Goal: Task Accomplishment & Management: Use online tool/utility

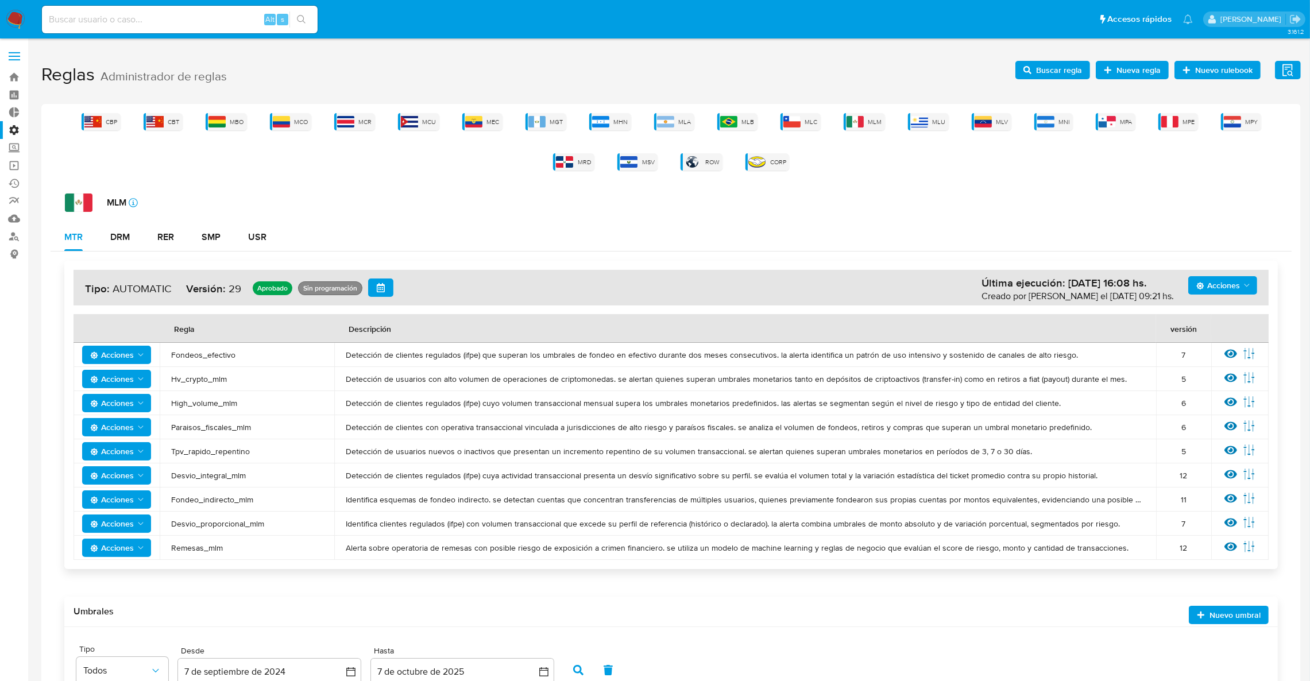
click at [17, 17] on img at bounding box center [16, 20] width 20 height 20
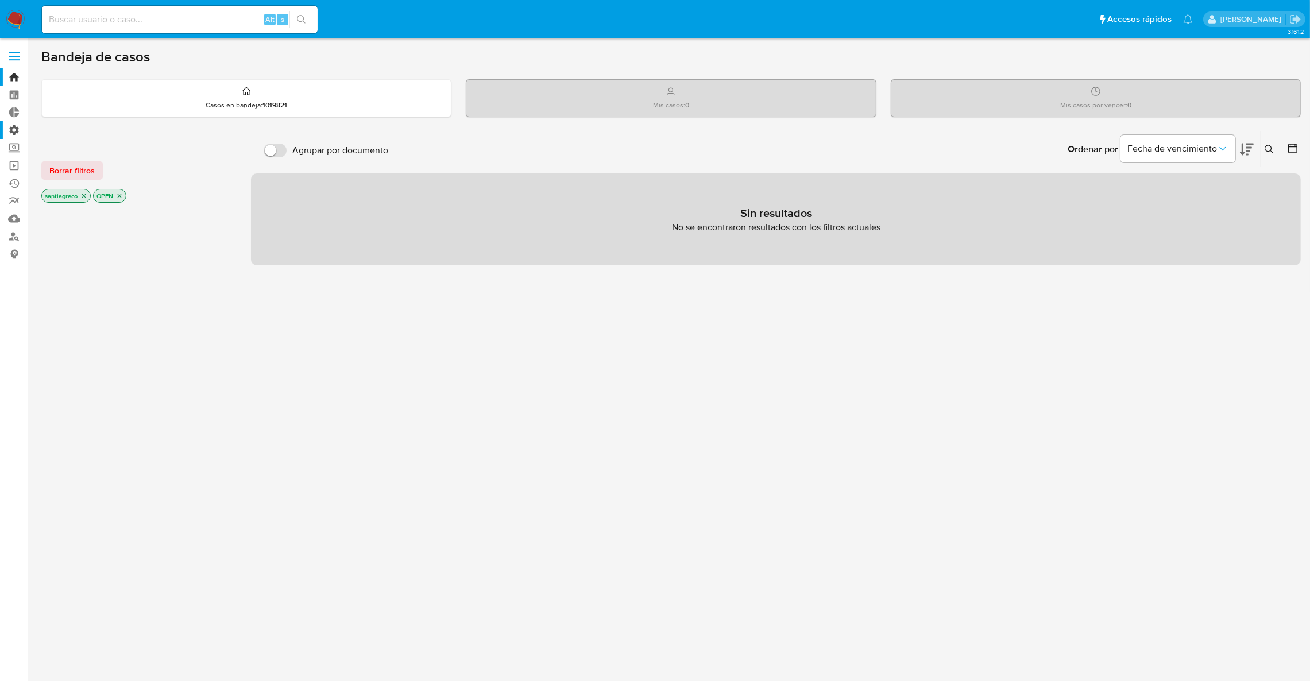
click at [11, 136] on label "Administración" at bounding box center [68, 130] width 137 height 18
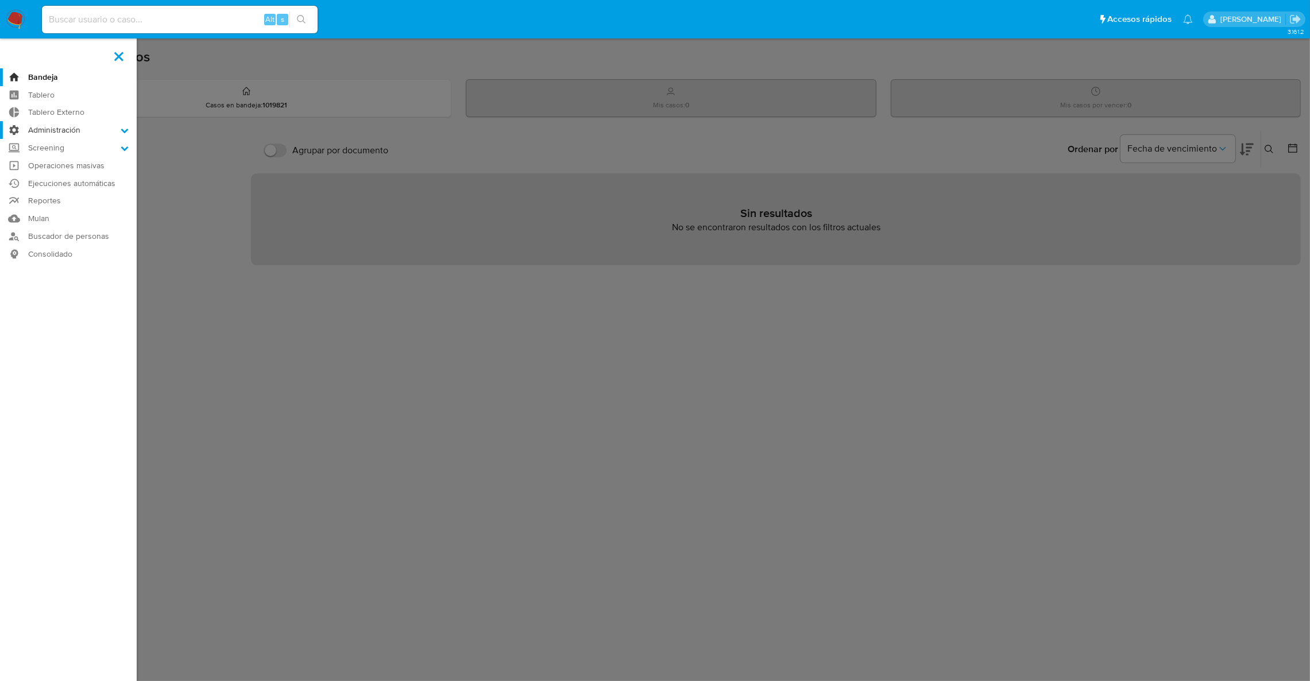
click at [0, 0] on input "Administración" at bounding box center [0, 0] width 0 height 0
click at [51, 146] on link "Reglas" at bounding box center [68, 146] width 137 height 14
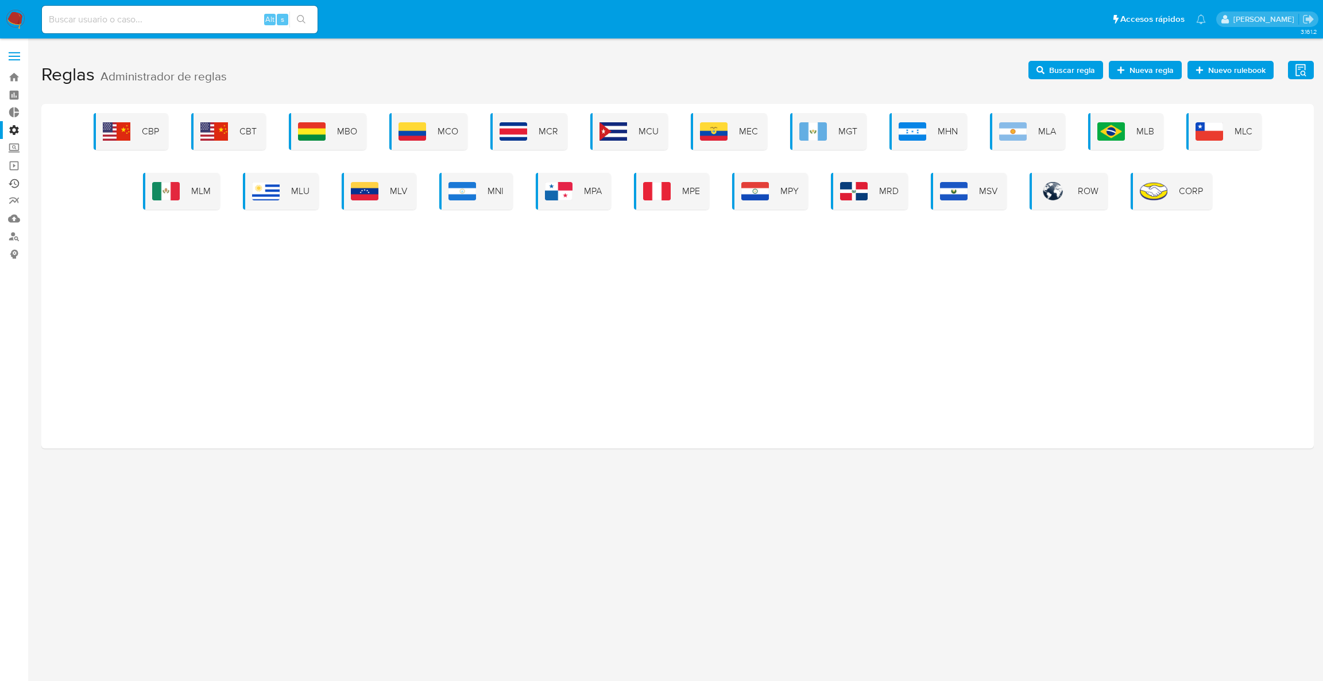
click at [18, 184] on link "Ejecuciones automáticas" at bounding box center [68, 184] width 137 height 18
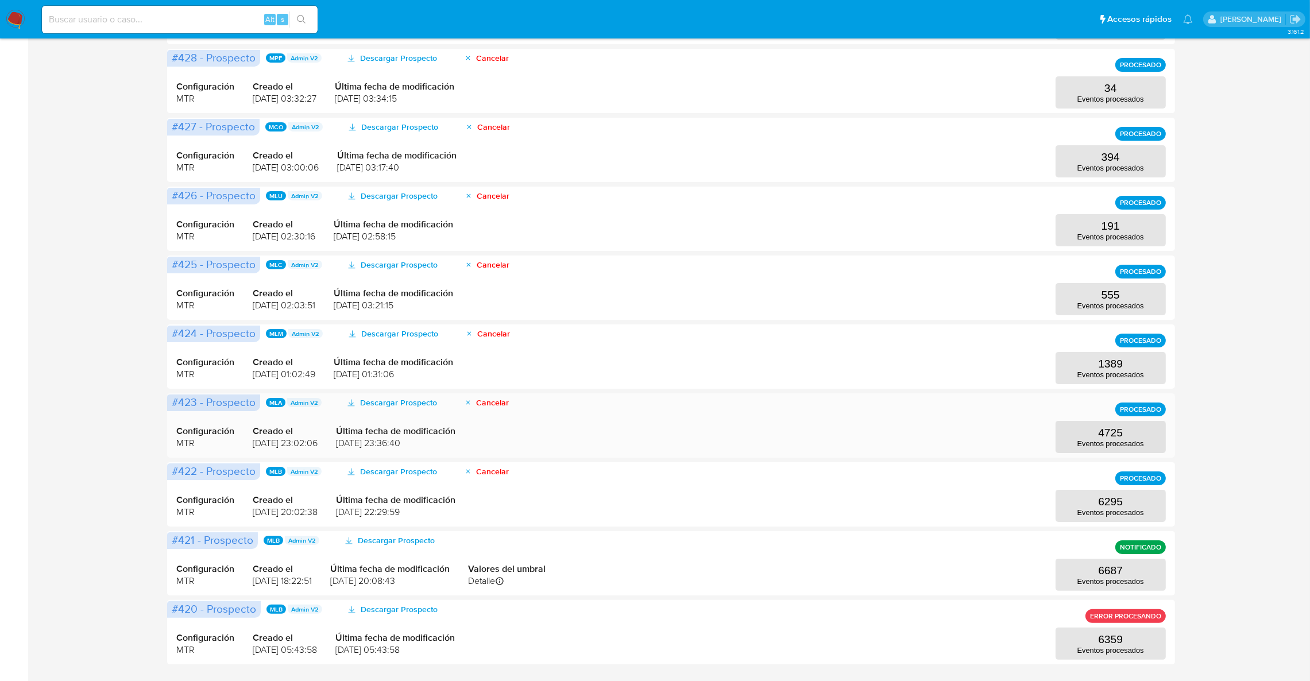
scroll to position [302, 0]
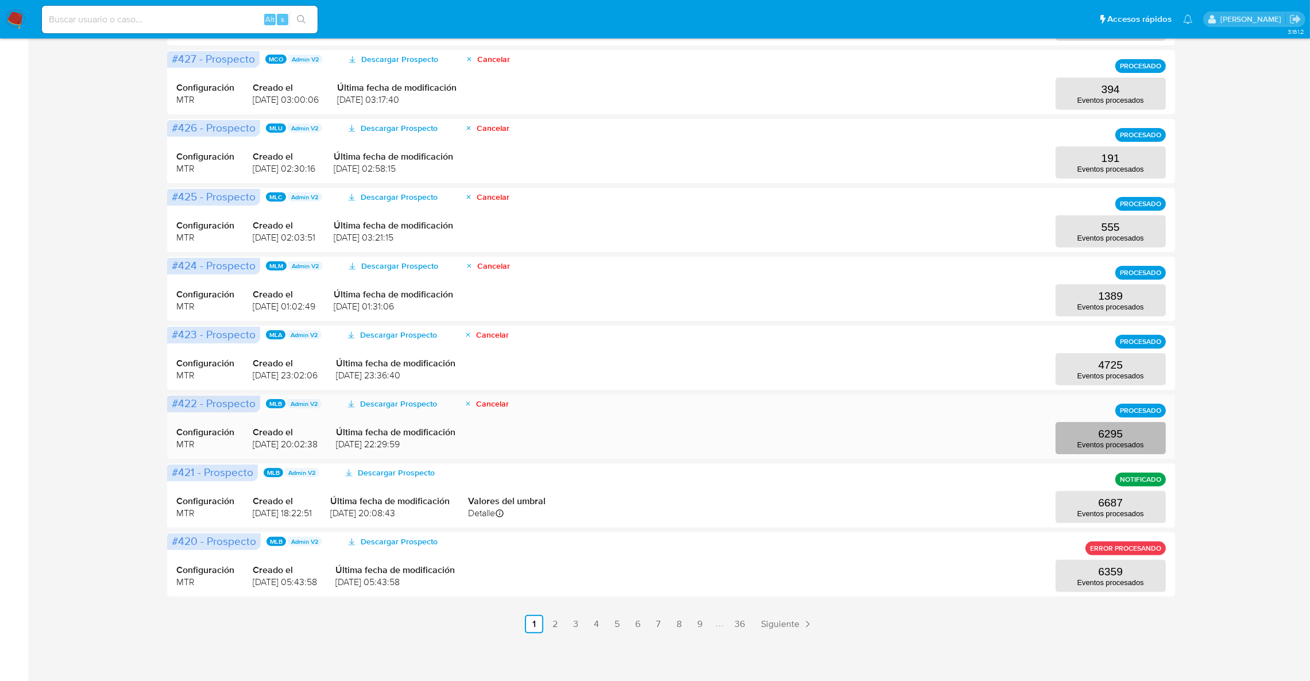
click at [1114, 450] on button "6295 Eventos procesados" at bounding box center [1111, 438] width 110 height 32
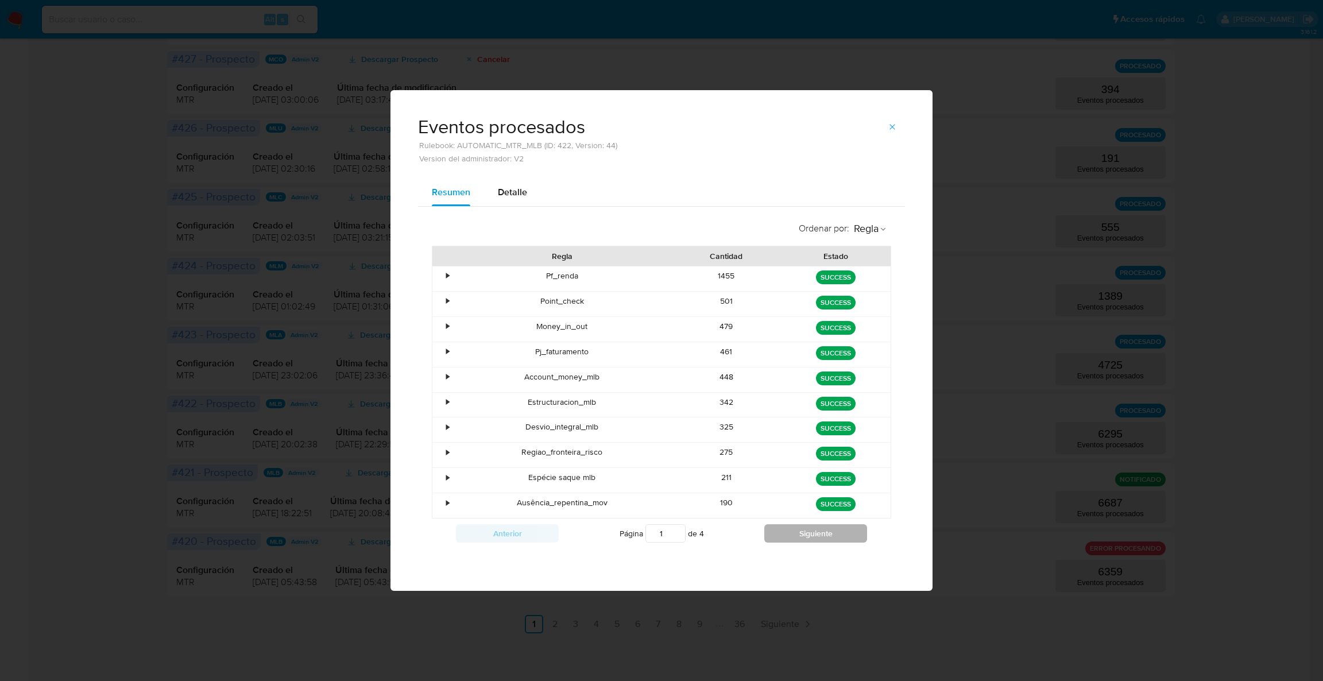
click at [787, 530] on button "Siguiente" at bounding box center [815, 533] width 103 height 18
click at [787, 529] on button "Siguiente" at bounding box center [815, 533] width 103 height 18
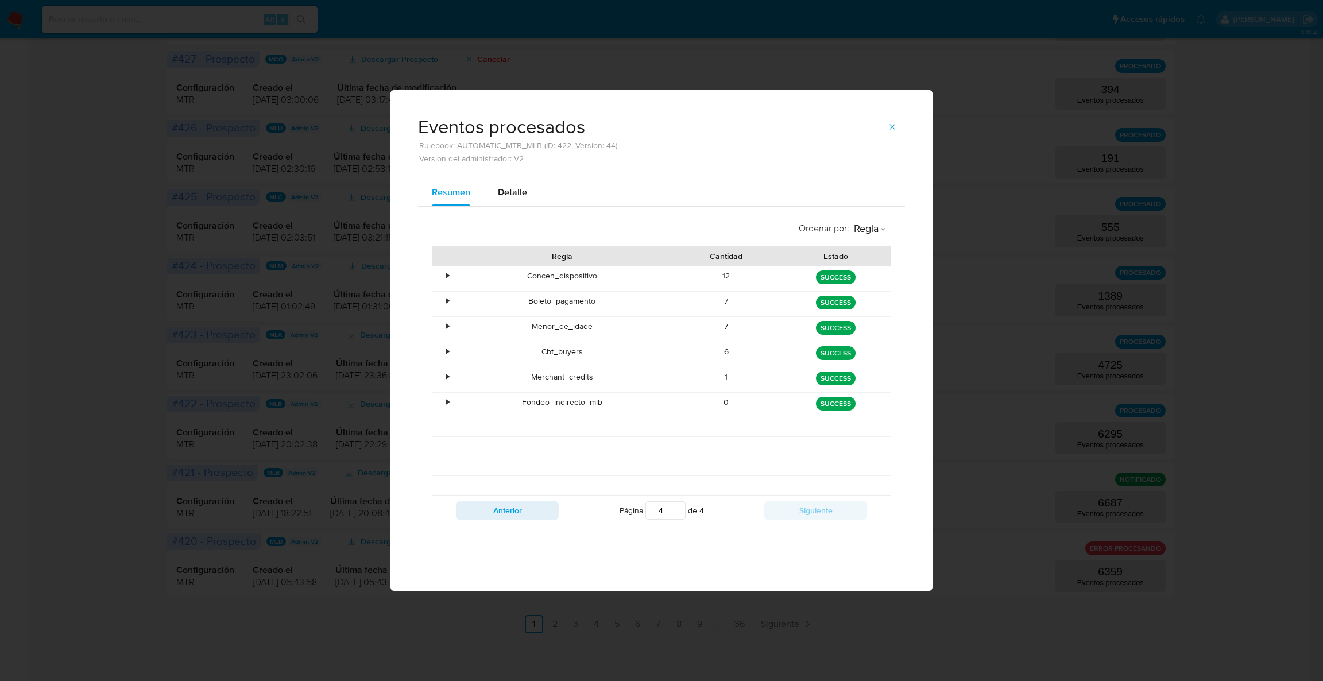
click at [523, 496] on div "Anterior Página 4 de 4 Siguiente" at bounding box center [661, 511] width 459 height 30
click at [526, 506] on button "Anterior" at bounding box center [507, 510] width 103 height 18
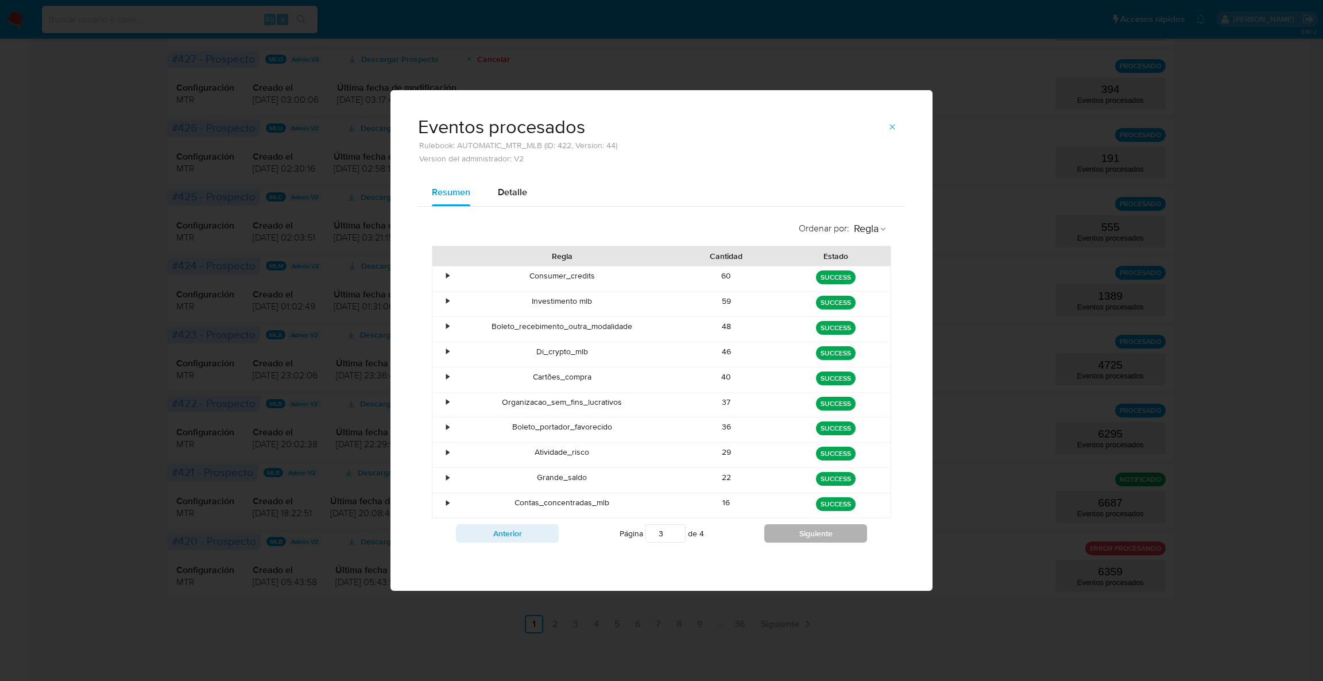
click at [844, 536] on button "Siguiente" at bounding box center [815, 533] width 103 height 18
type input "4"
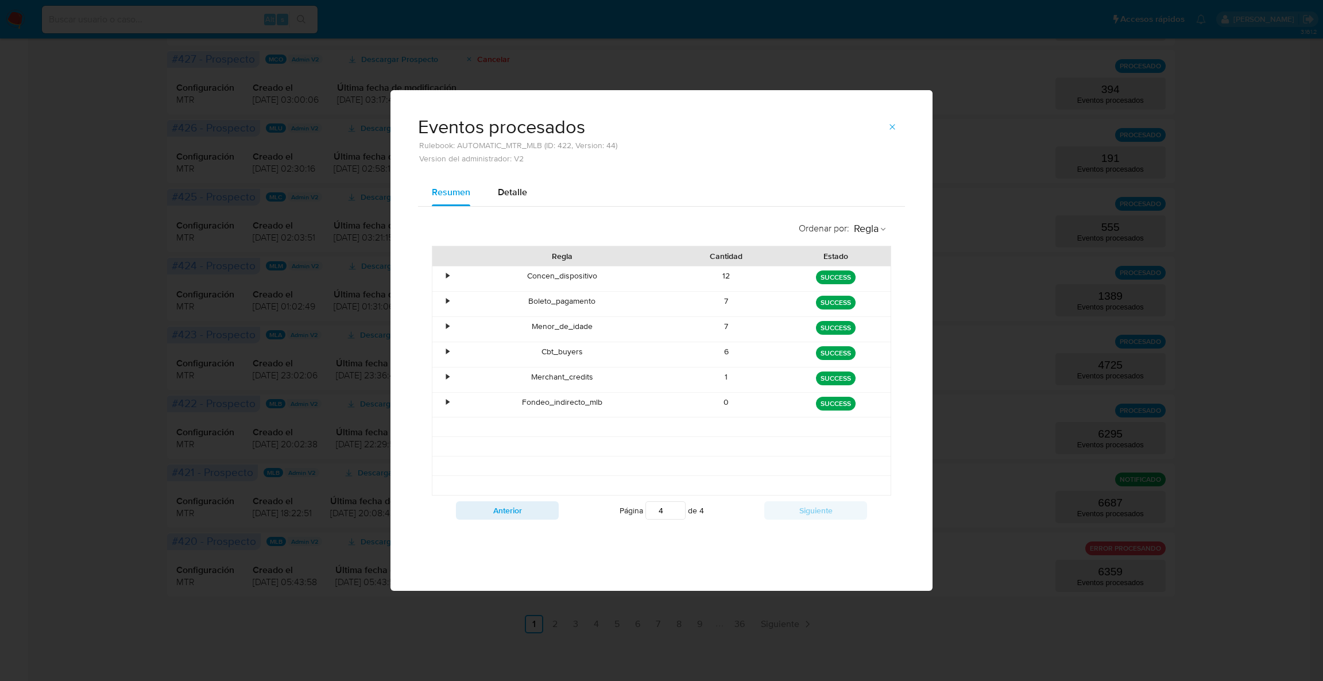
click at [888, 123] on icon "button" at bounding box center [892, 126] width 9 height 9
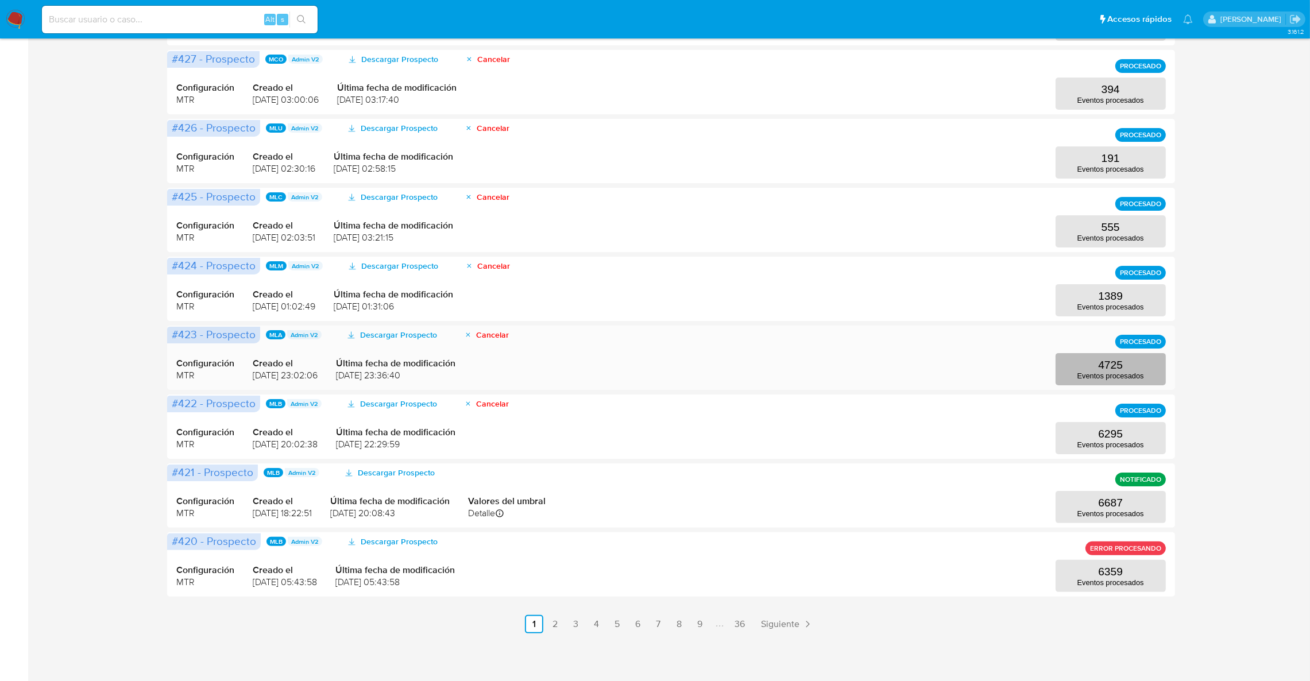
click at [1125, 368] on button "4725 Eventos procesados" at bounding box center [1111, 369] width 110 height 32
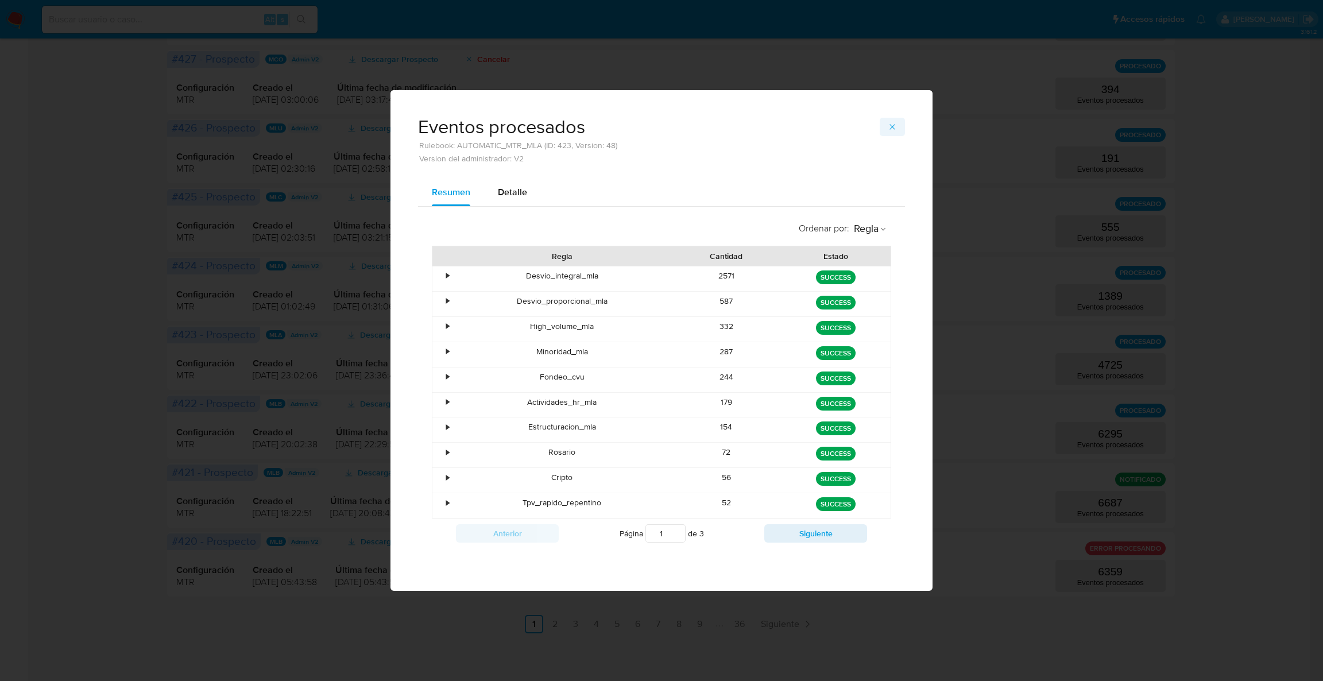
click at [892, 125] on icon "button" at bounding box center [892, 126] width 9 height 9
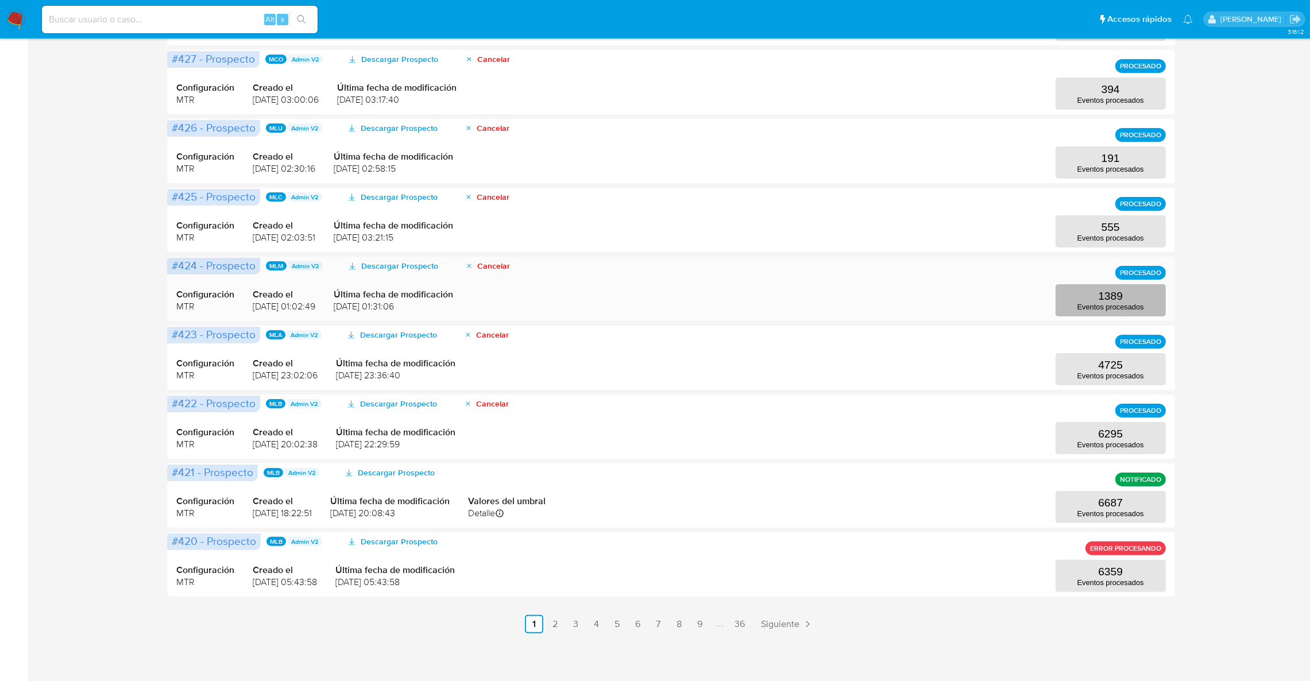
click at [1140, 309] on p "Eventos procesados" at bounding box center [1110, 307] width 67 height 9
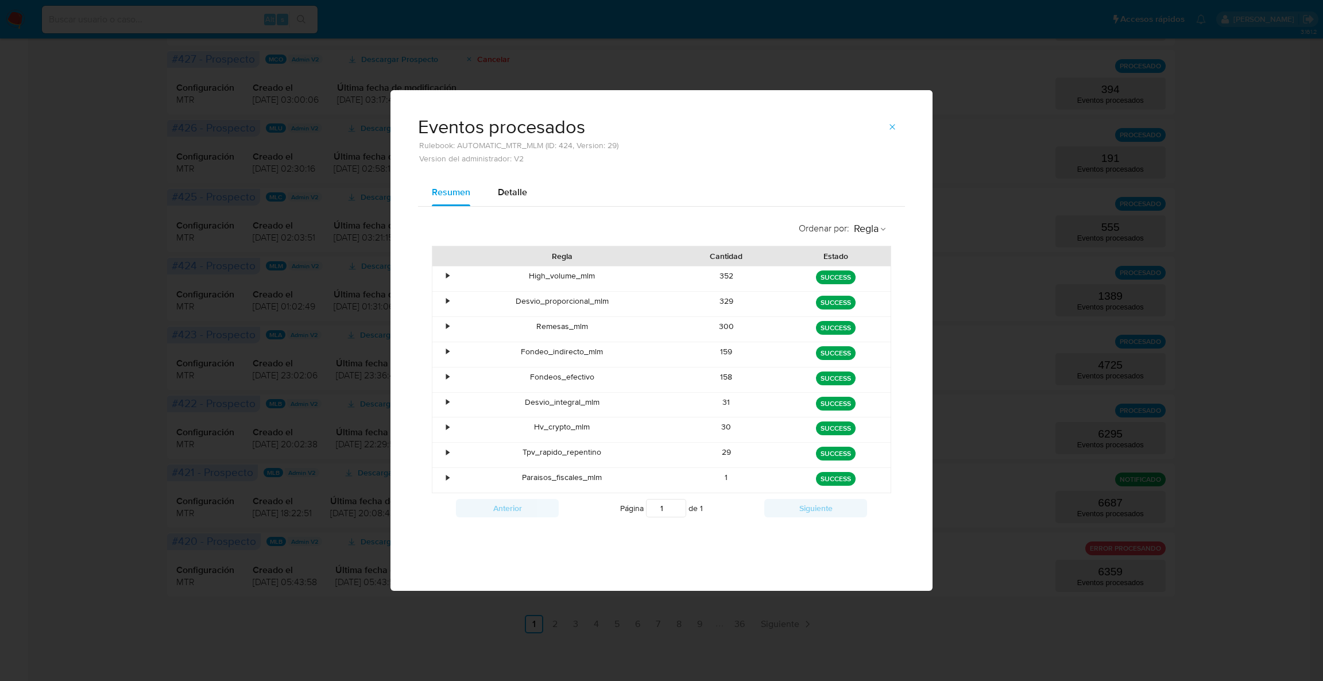
click at [888, 133] on span "button" at bounding box center [892, 127] width 9 height 16
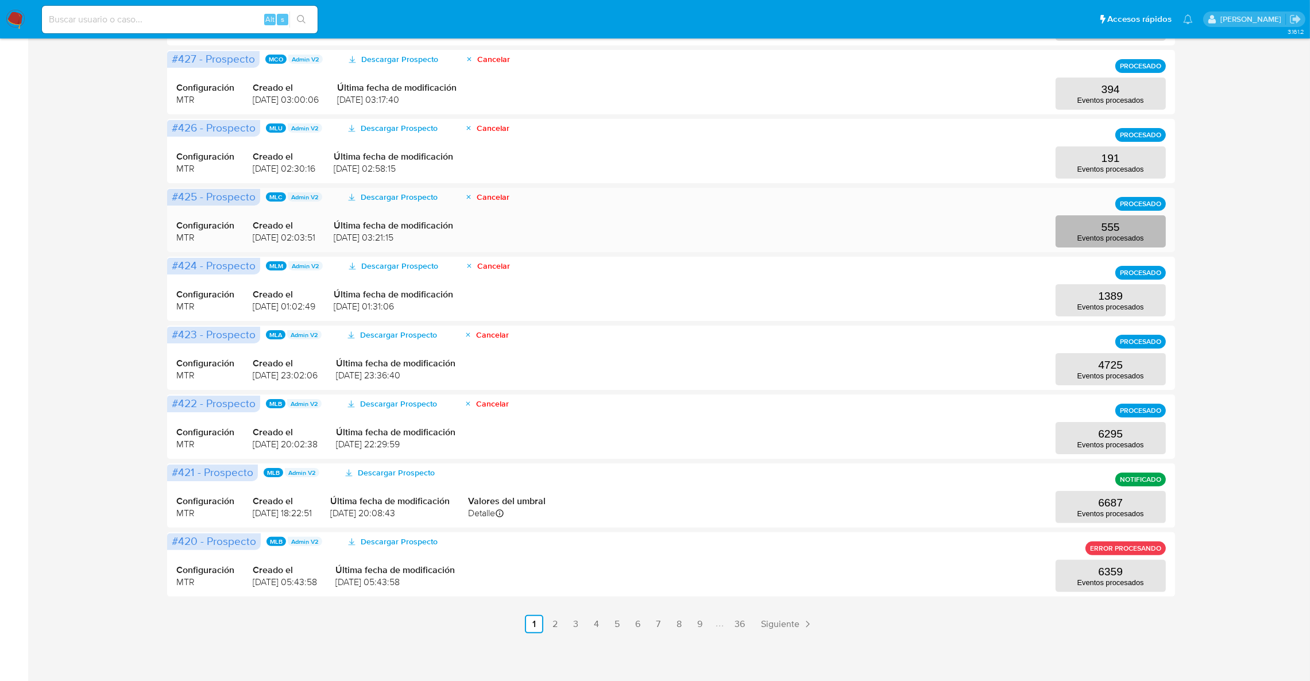
click at [1104, 232] on p "555" at bounding box center [1111, 227] width 18 height 13
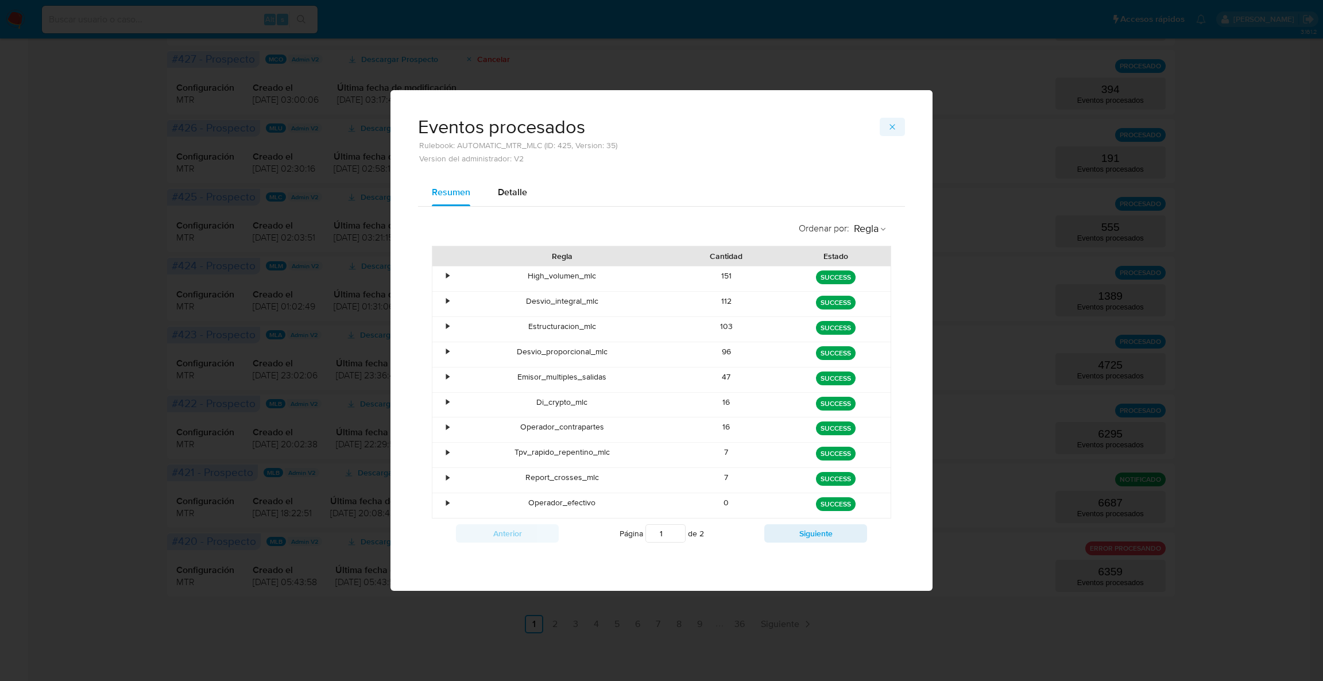
click at [895, 120] on span "button" at bounding box center [892, 127] width 9 height 16
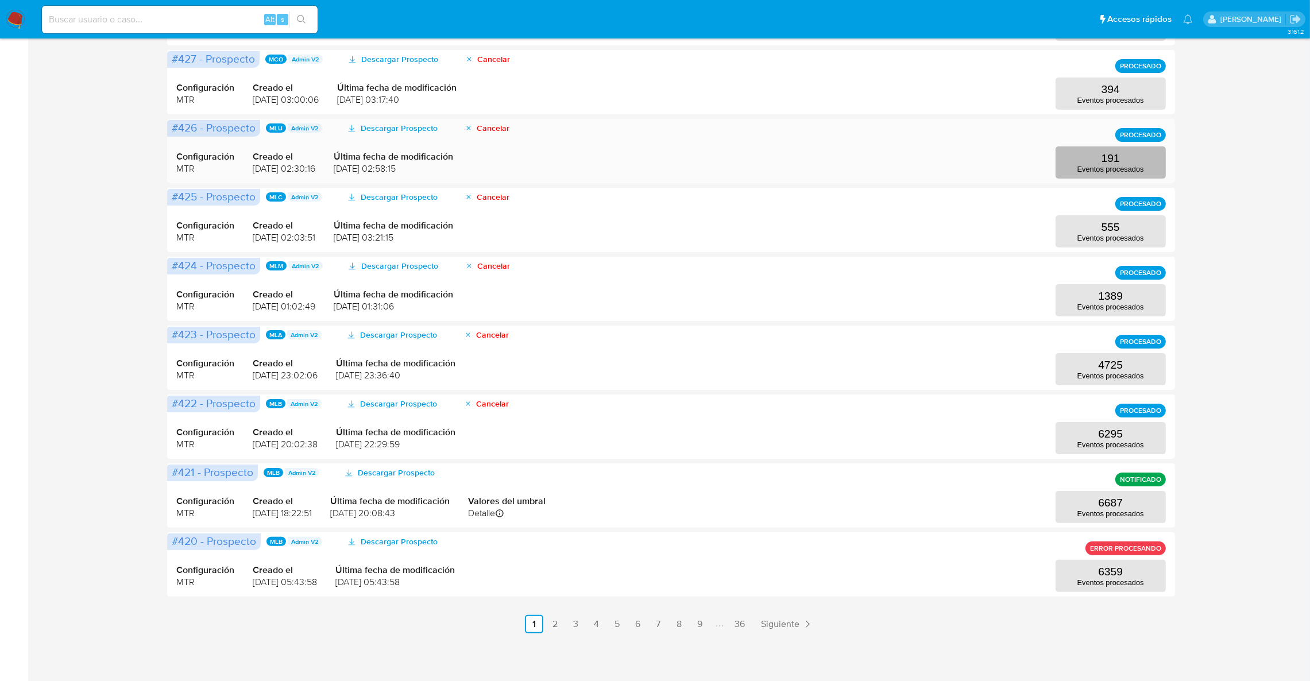
click at [1122, 161] on button "191 Eventos procesados" at bounding box center [1111, 162] width 110 height 32
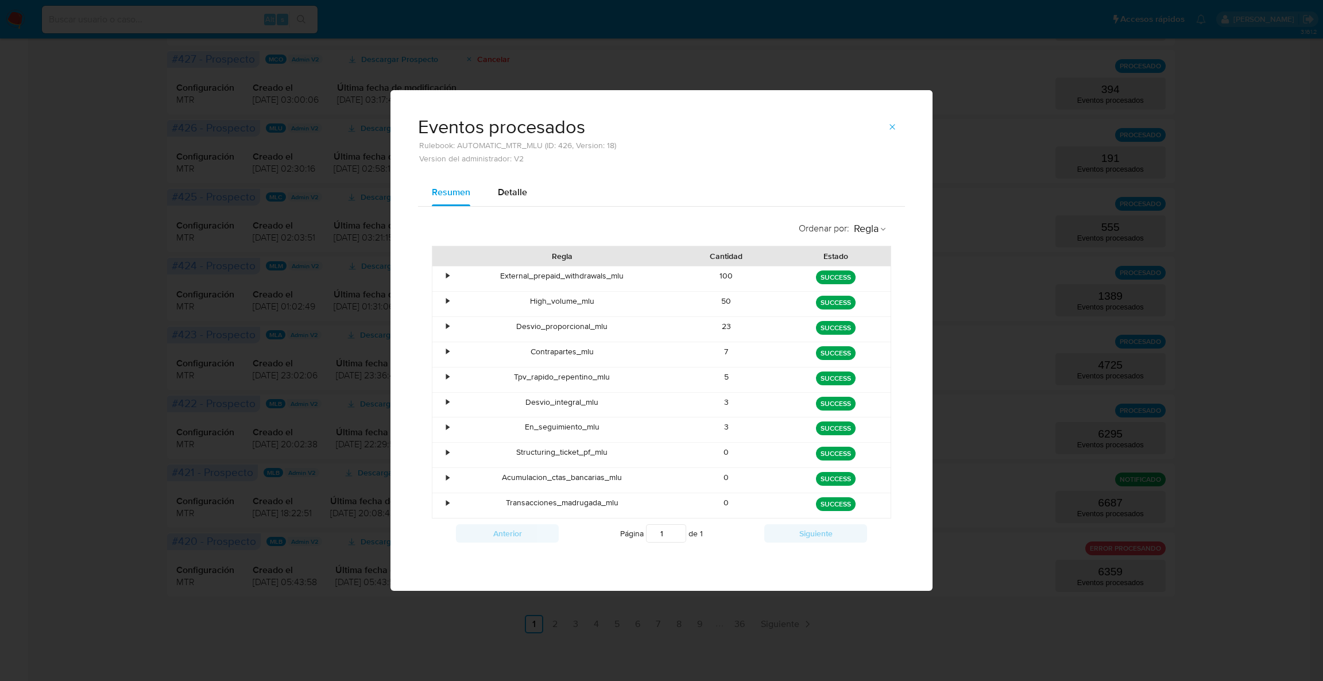
click at [360, 265] on div "Eventos procesados Rulebook: AUTOMATIC_MTR_MLU (ID: 426, Version: 18) Version d…" at bounding box center [661, 340] width 1323 height 681
click at [891, 119] on span "button" at bounding box center [892, 127] width 9 height 16
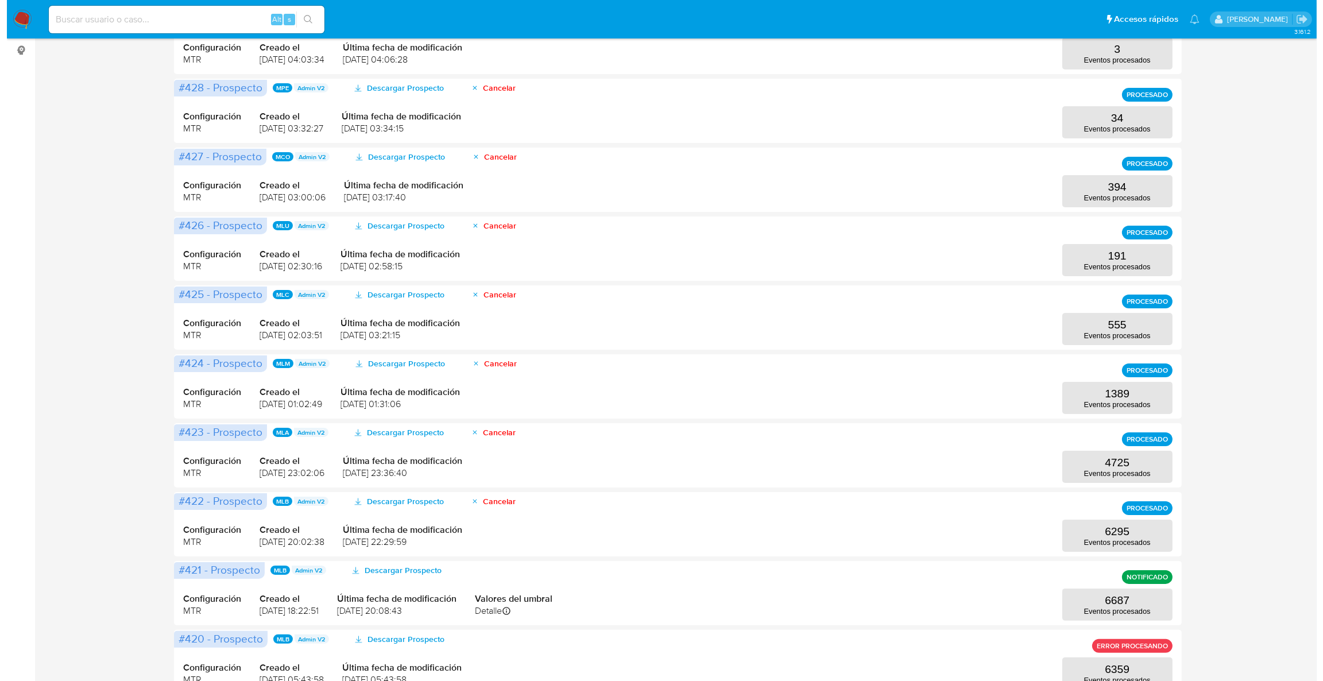
scroll to position [0, 0]
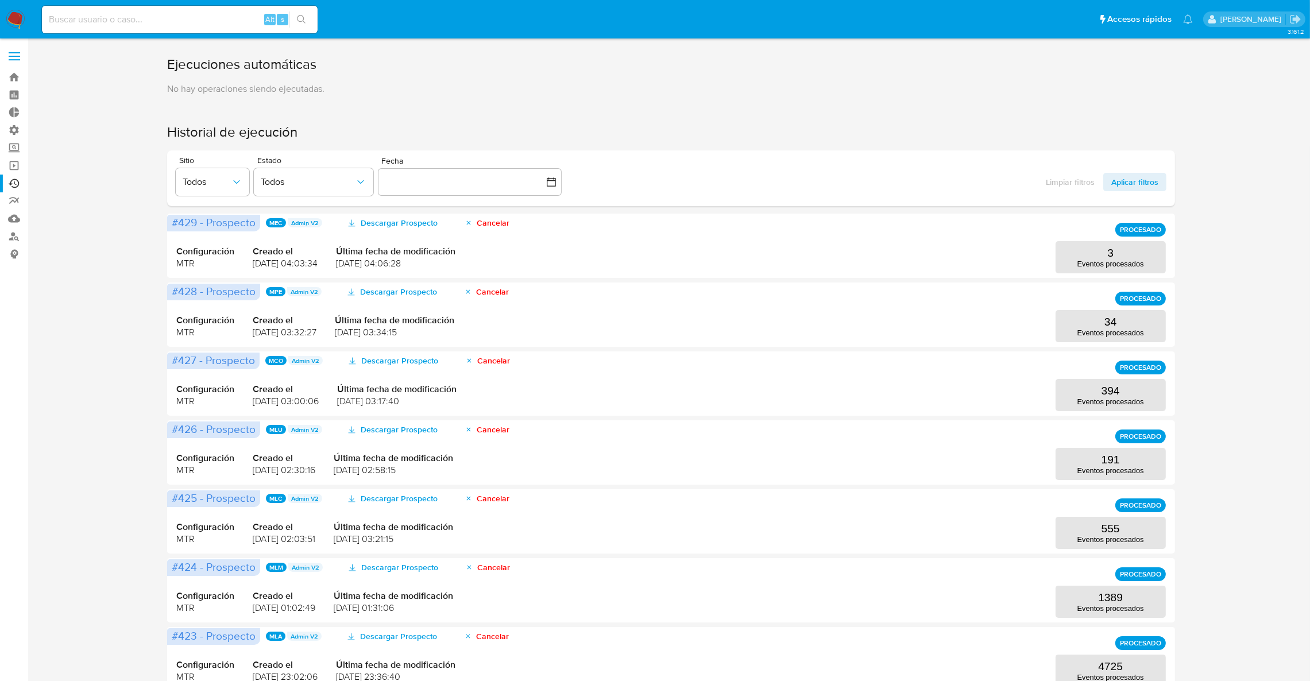
click at [1122, 191] on div "Limpiar filtros Aplicar filtros" at bounding box center [1102, 178] width 129 height 44
click at [1124, 182] on span "Aplicar filtros" at bounding box center [1134, 182] width 47 height 18
click at [231, 181] on icon "button" at bounding box center [236, 181] width 11 height 11
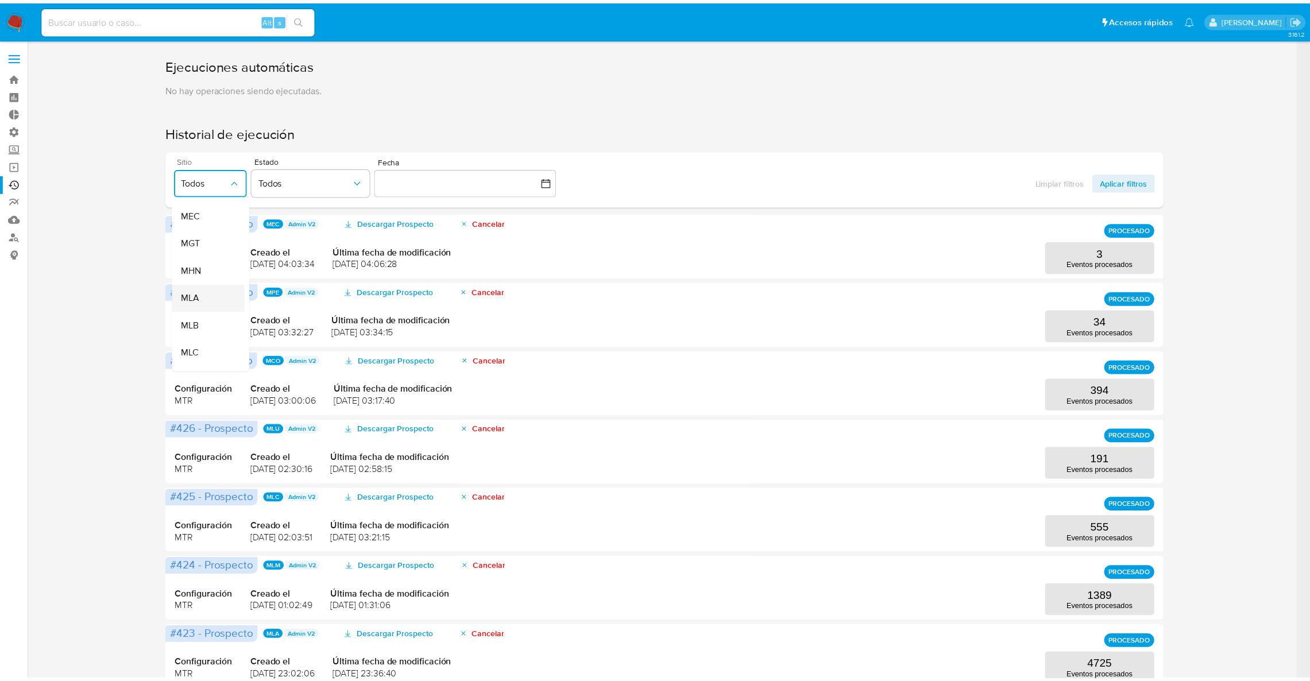
scroll to position [345, 0]
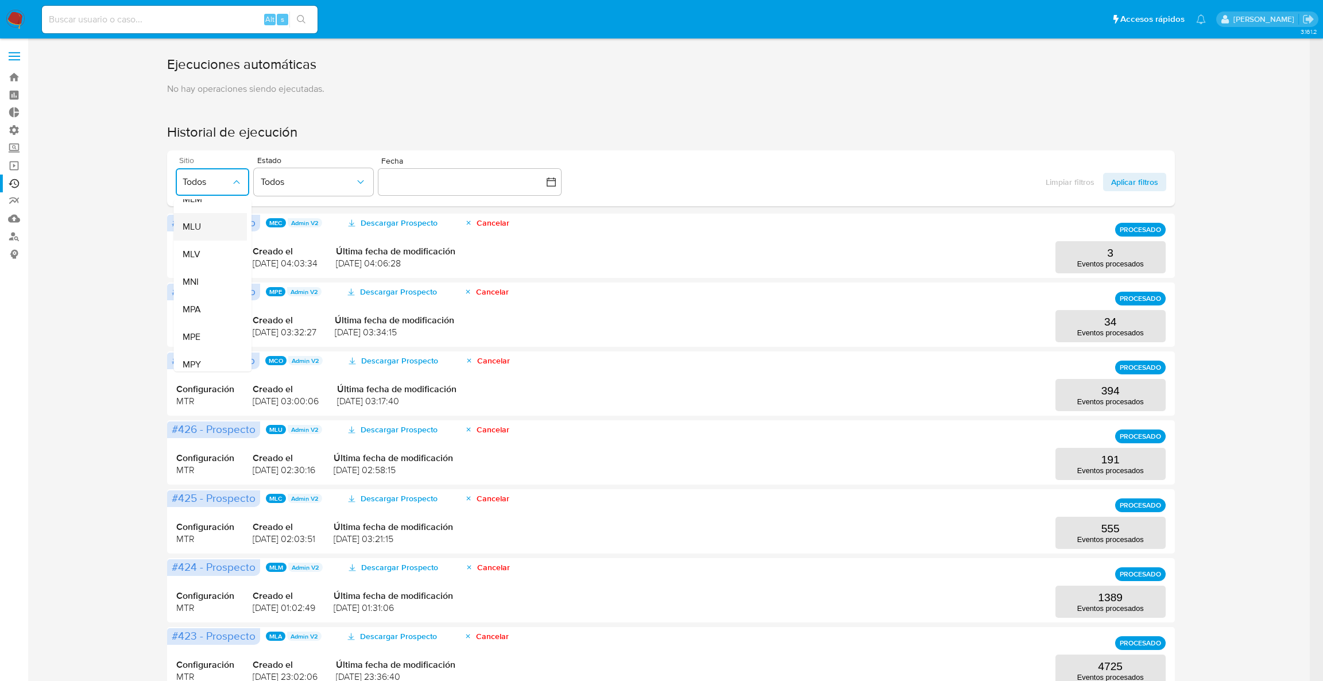
click at [198, 215] on div "MLU" at bounding box center [207, 227] width 48 height 28
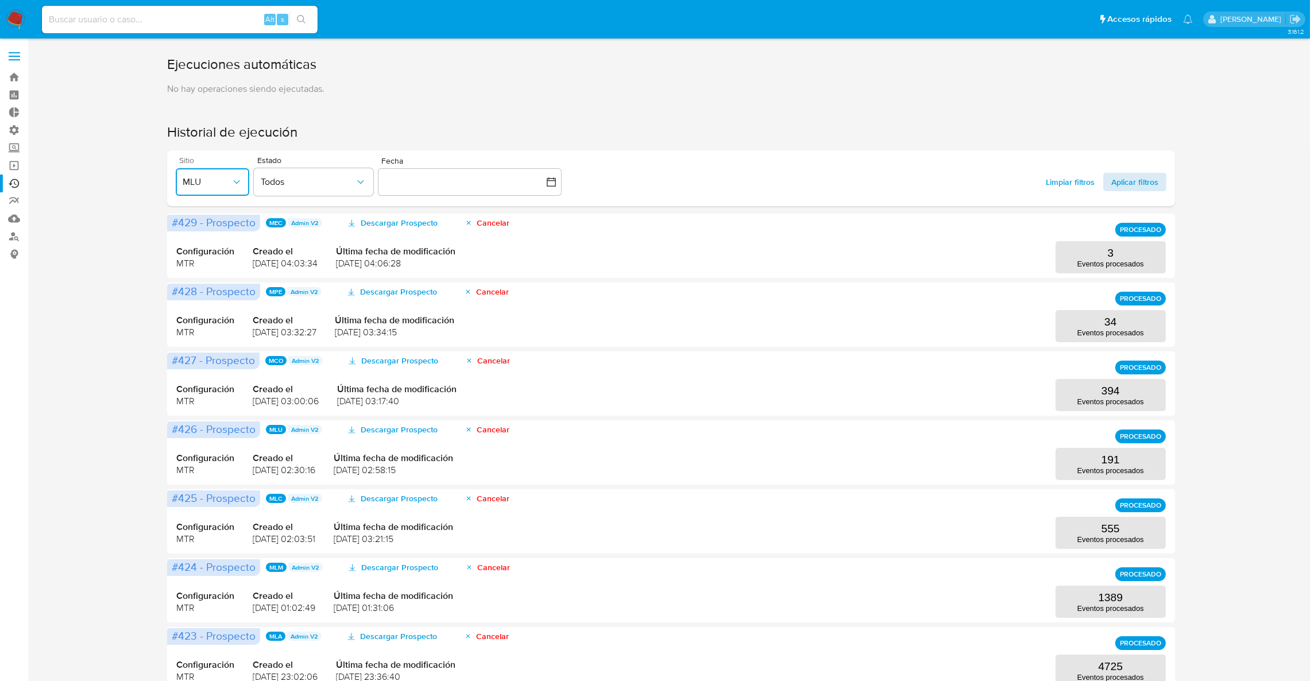
click at [1139, 179] on span "Aplicar filtros" at bounding box center [1134, 182] width 47 height 18
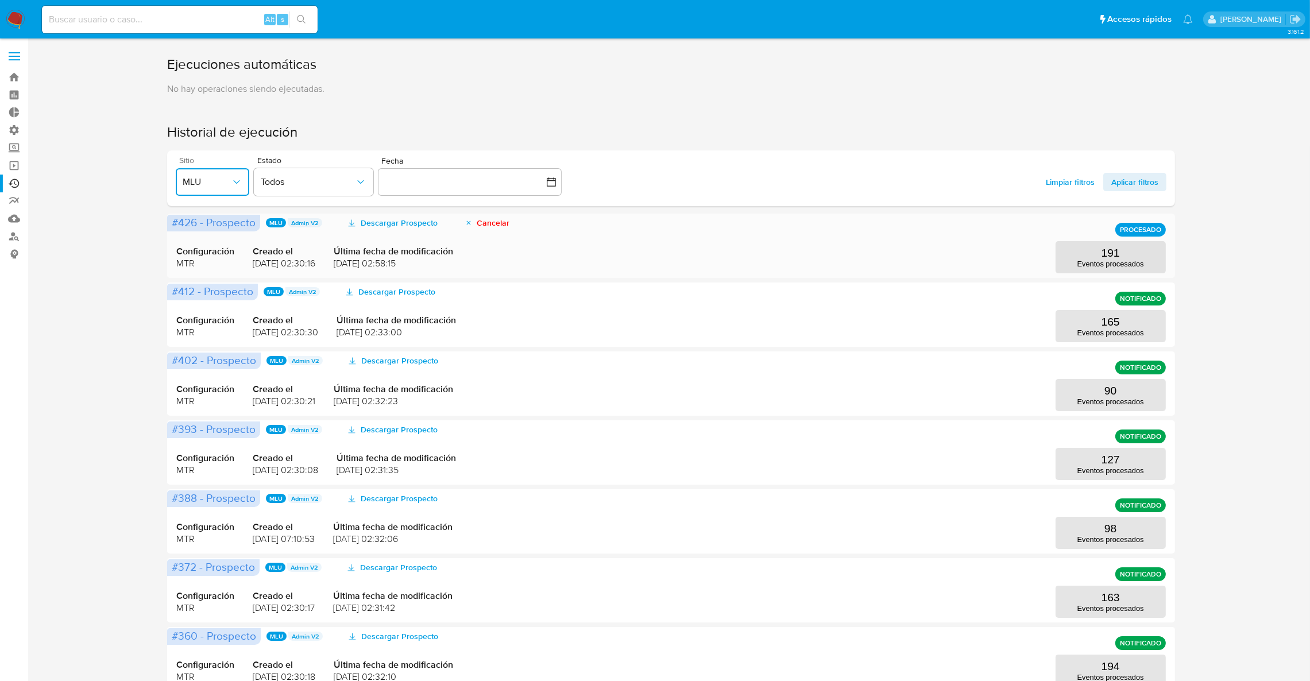
scroll to position [86, 0]
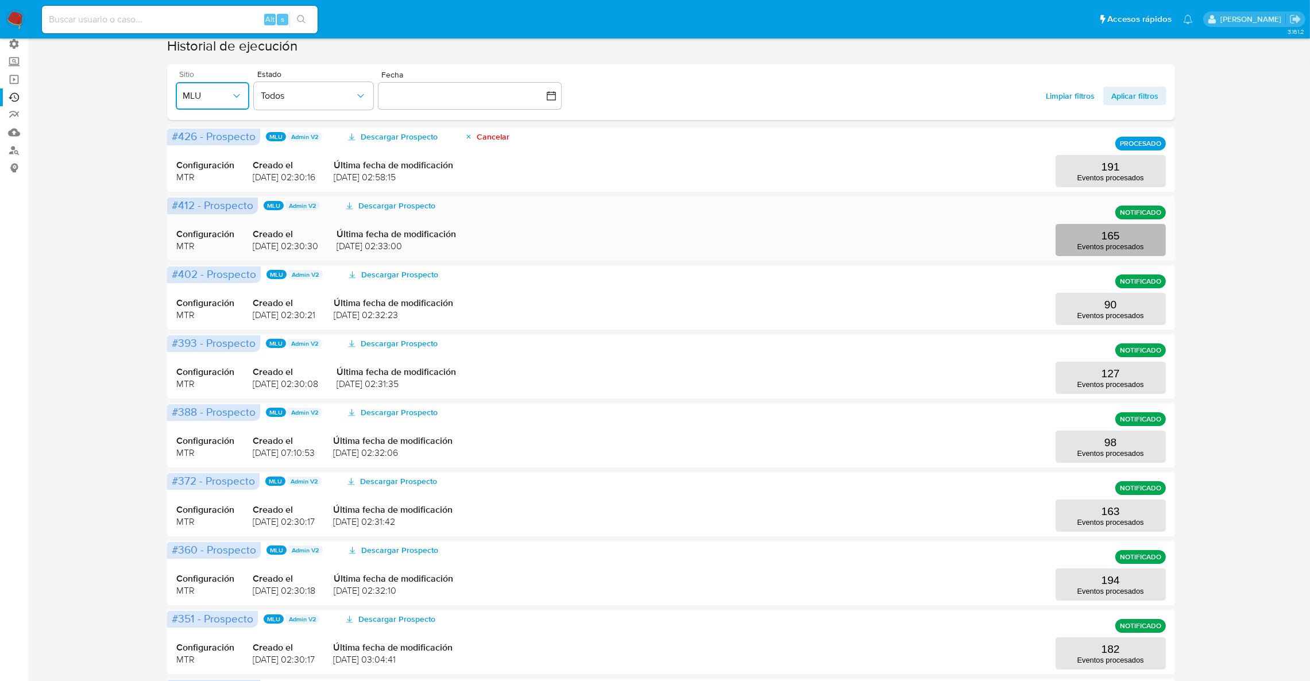
click at [1125, 239] on button "165 Eventos procesados" at bounding box center [1111, 240] width 110 height 32
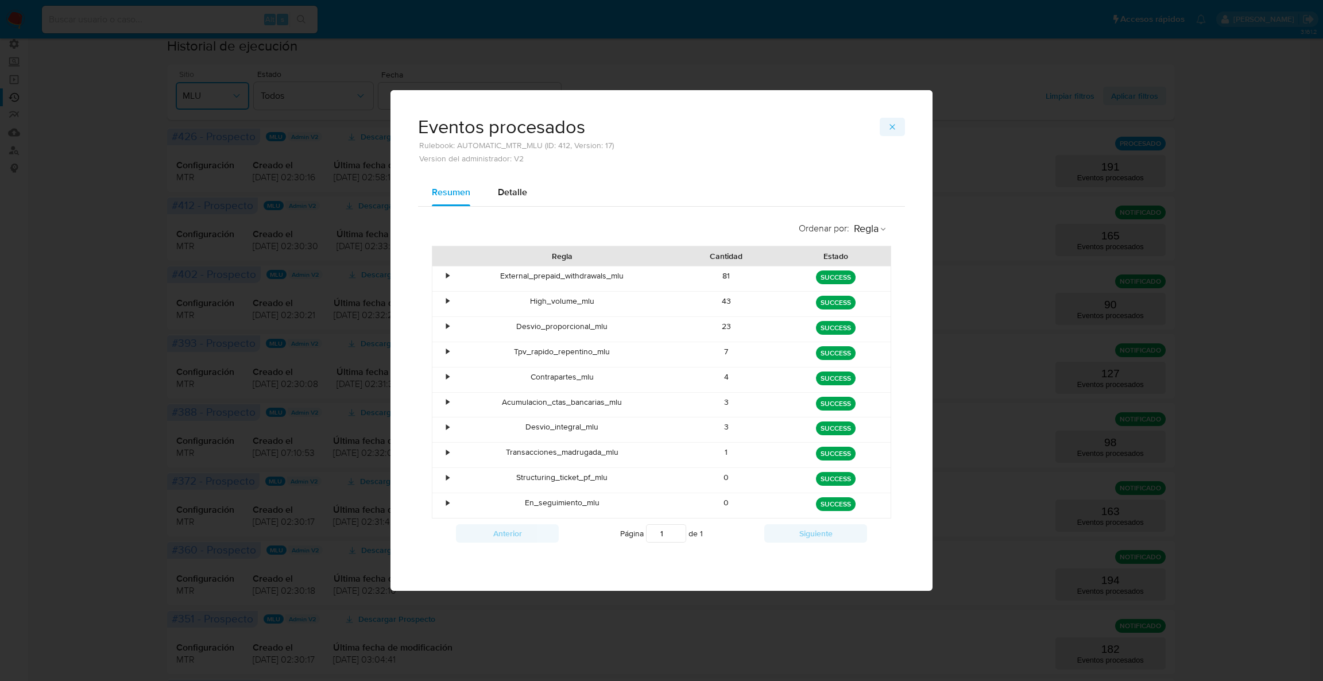
click at [893, 123] on icon "button" at bounding box center [892, 126] width 9 height 9
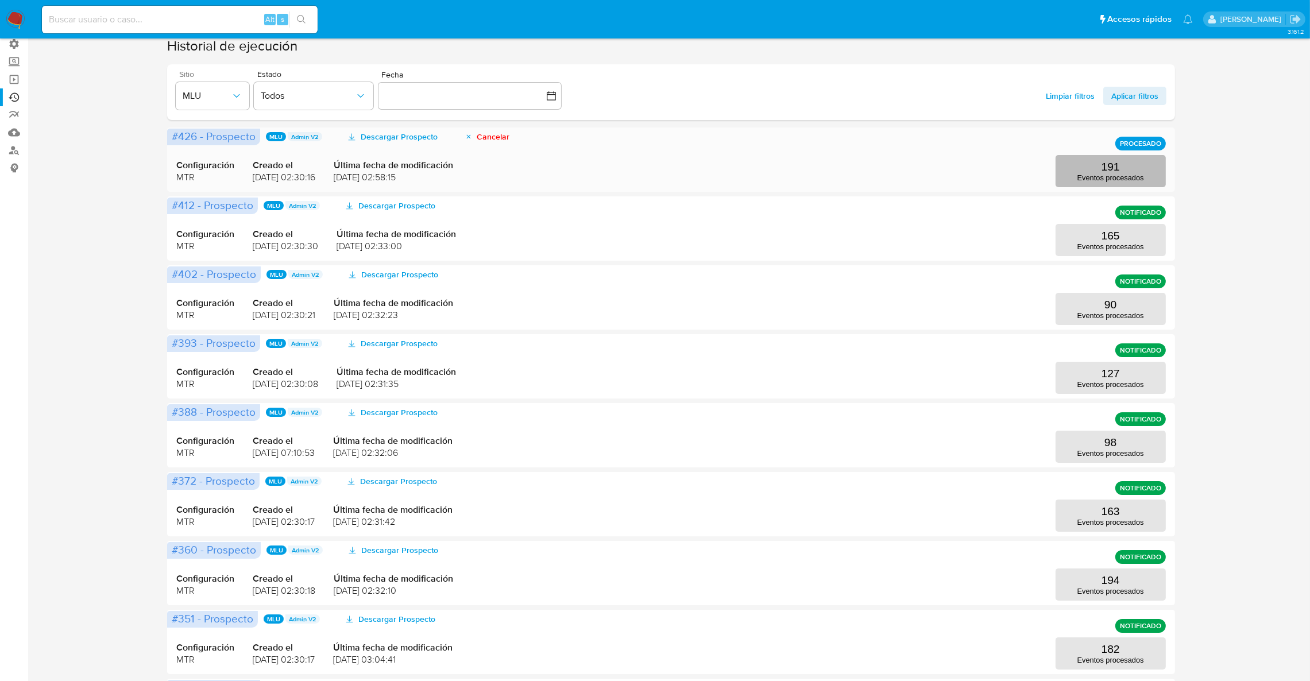
click at [1133, 171] on button "191 Eventos procesados" at bounding box center [1111, 171] width 110 height 32
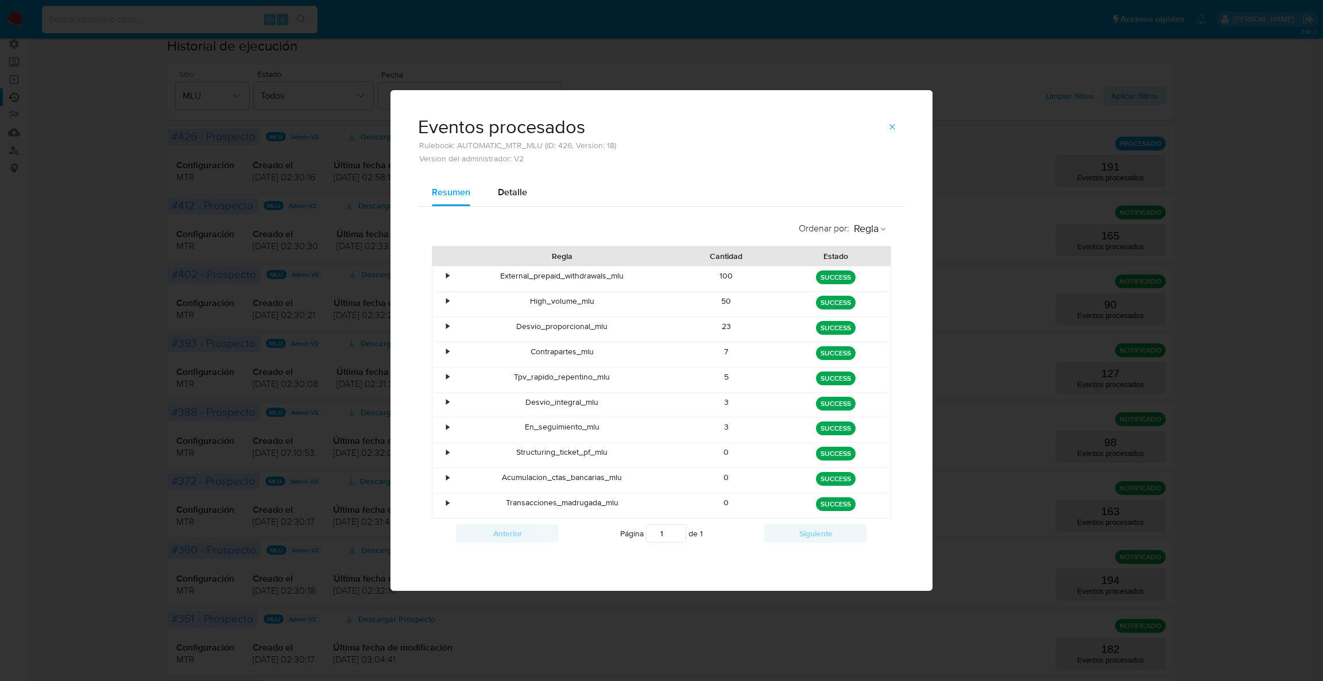
drag, startPoint x: 893, startPoint y: 121, endPoint x: 882, endPoint y: 131, distance: 15.5
click at [888, 123] on span "button" at bounding box center [892, 127] width 9 height 16
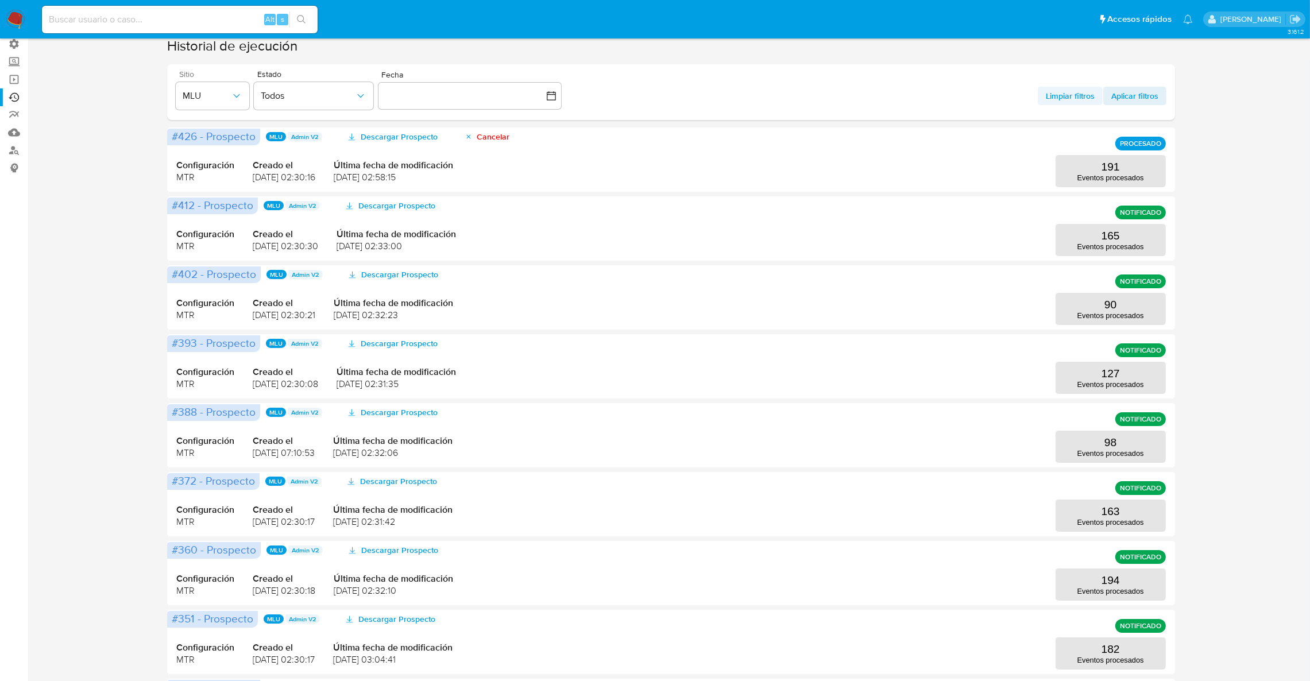
click at [1046, 105] on div "Limpiar filtros Aplicar filtros" at bounding box center [1102, 92] width 129 height 44
click at [1062, 96] on span "Limpiar filtros" at bounding box center [1070, 96] width 49 height 18
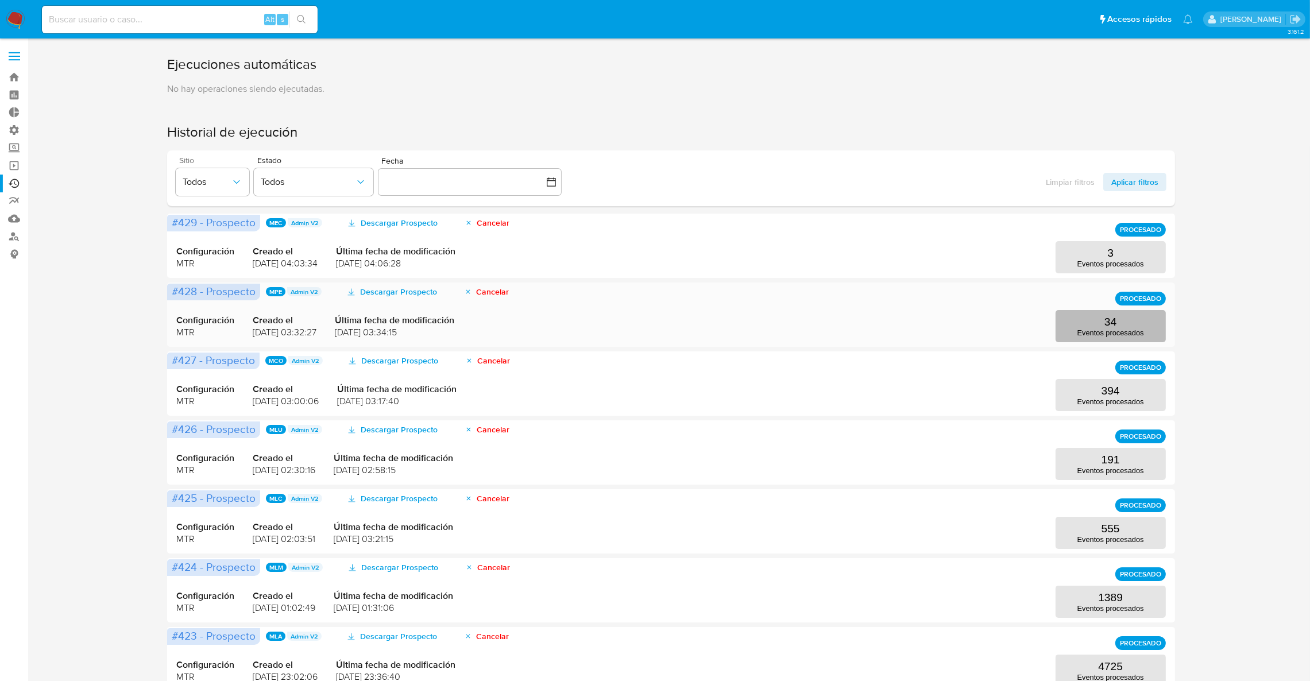
click at [1142, 322] on button "34 Eventos procesados" at bounding box center [1111, 326] width 110 height 32
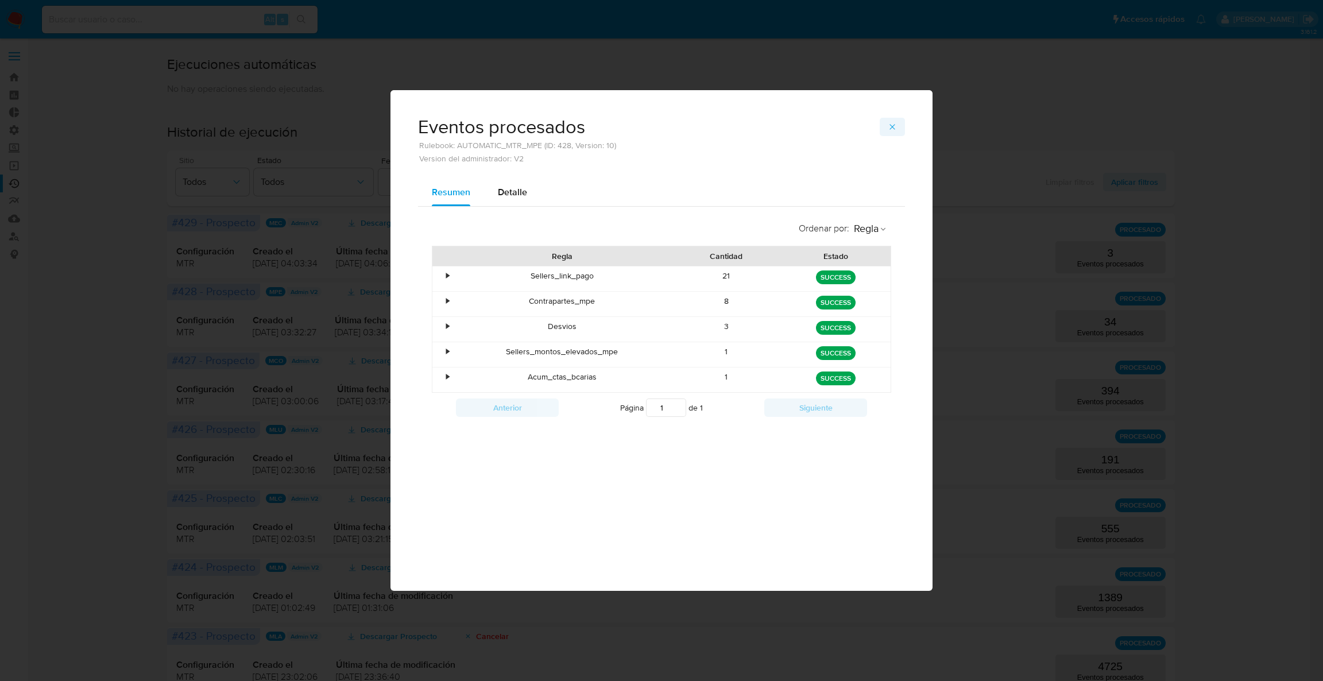
click at [899, 134] on button "button" at bounding box center [892, 127] width 25 height 18
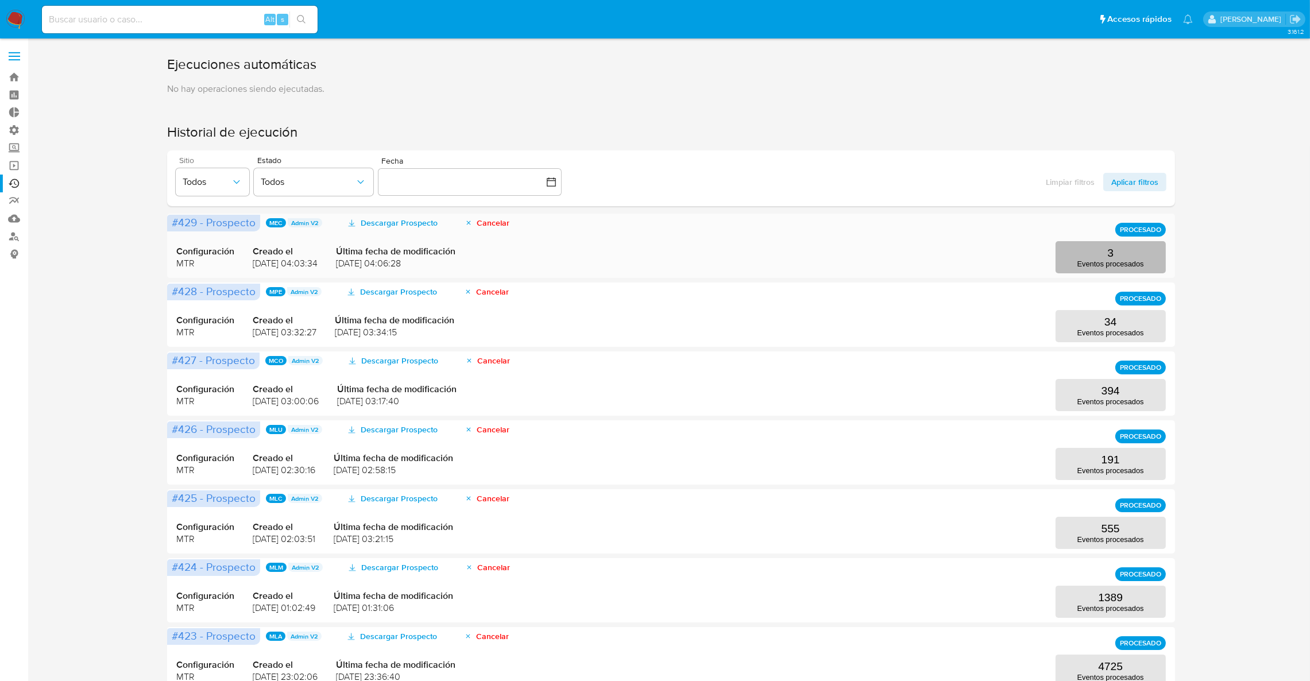
click at [1148, 254] on button "3 Eventos procesados" at bounding box center [1111, 257] width 110 height 32
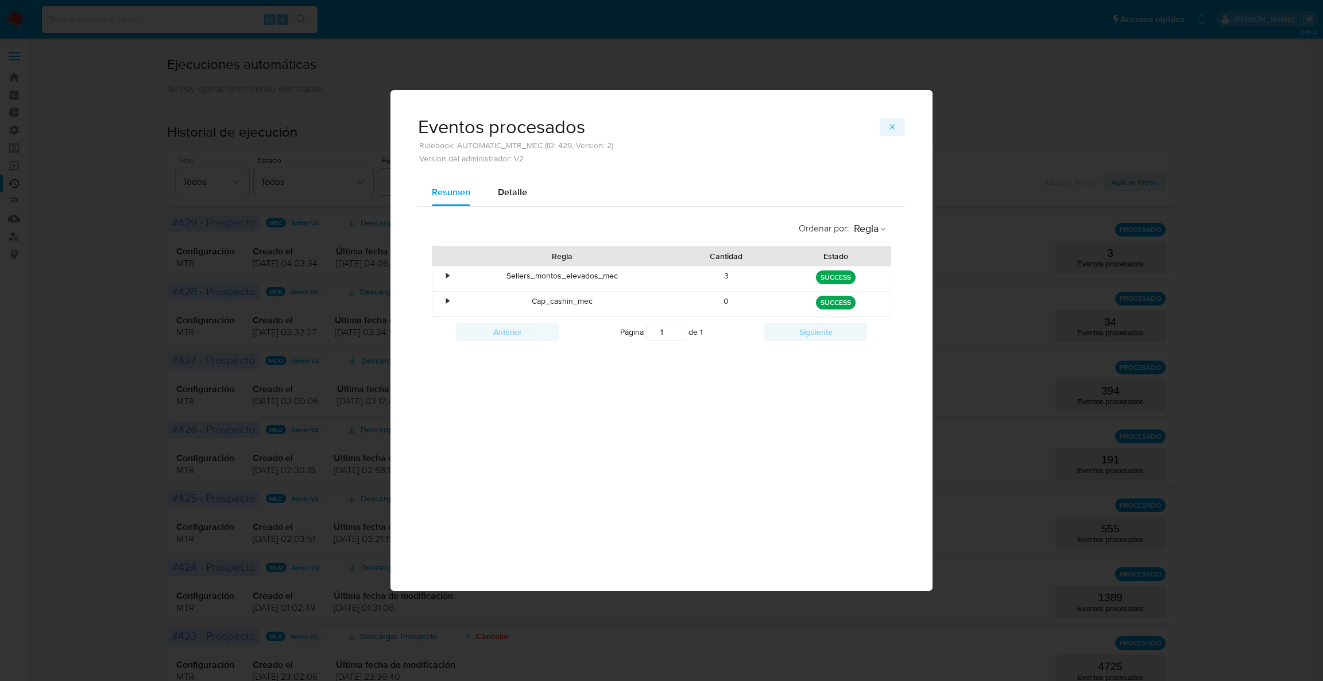
click at [886, 126] on button "button" at bounding box center [892, 127] width 25 height 18
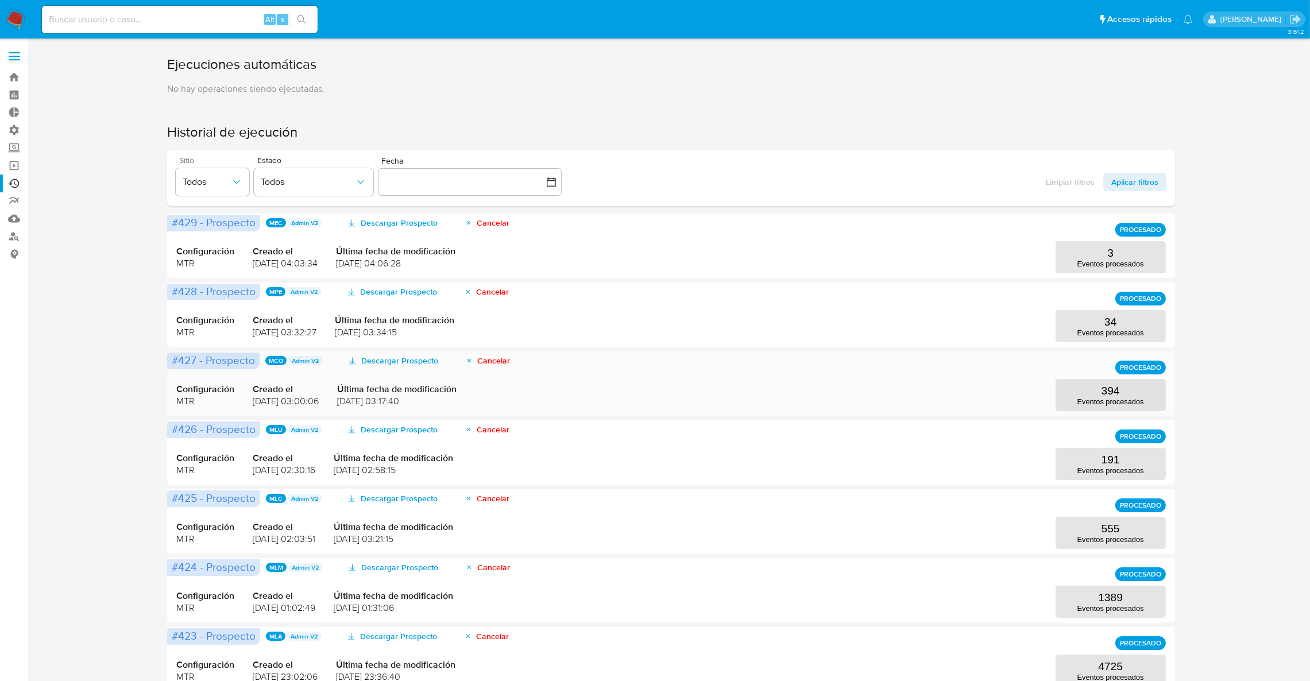
click at [1098, 415] on div "#427 - Prospecto MCO Admin V2 Descargar Prospecto Cancelar PROCESADO Configurac…" at bounding box center [670, 383] width 1007 height 64
click at [1111, 395] on p "394" at bounding box center [1111, 391] width 18 height 13
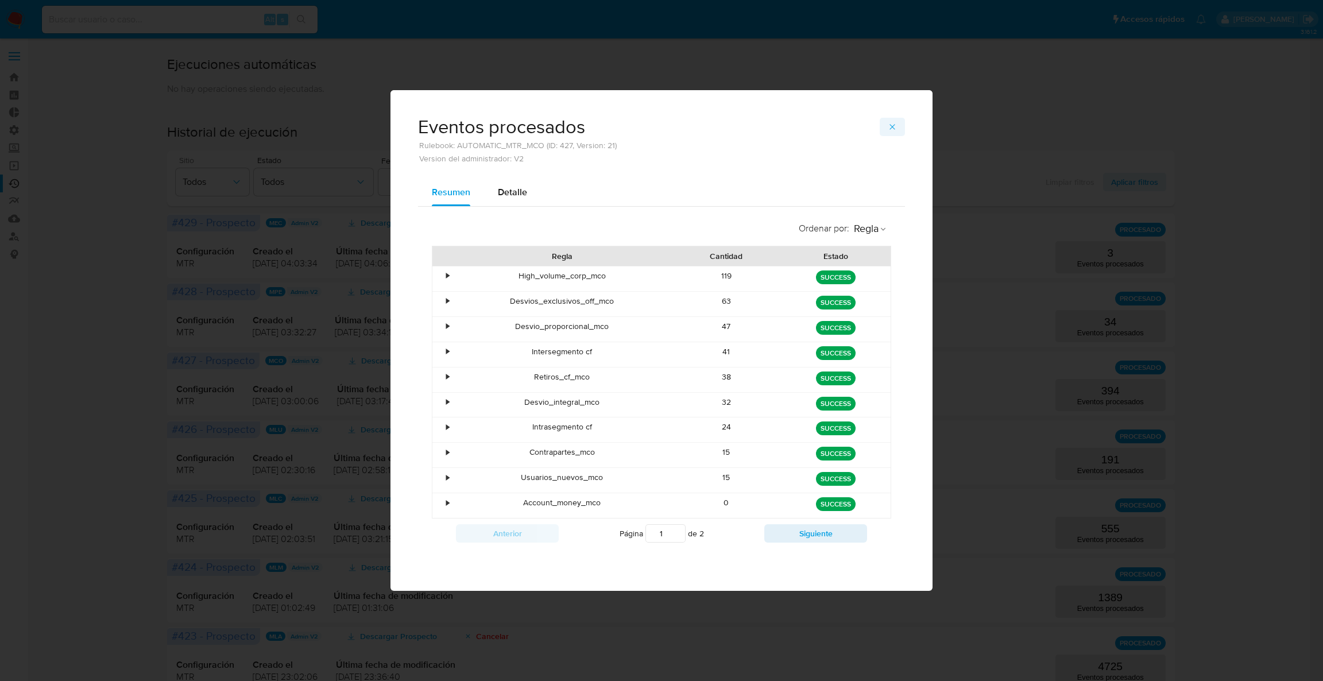
click at [891, 121] on span "button" at bounding box center [892, 127] width 9 height 16
